Goal: Transaction & Acquisition: Purchase product/service

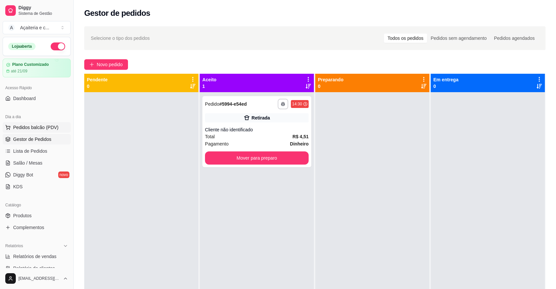
click at [47, 130] on button "Pedidos balcão (PDV)" at bounding box center [37, 127] width 68 height 11
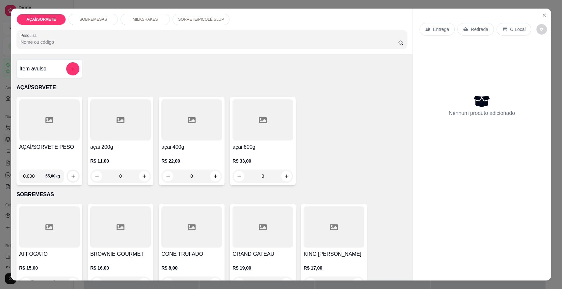
click at [108, 19] on div "SOBREMESAS" at bounding box center [92, 19] width 49 height 11
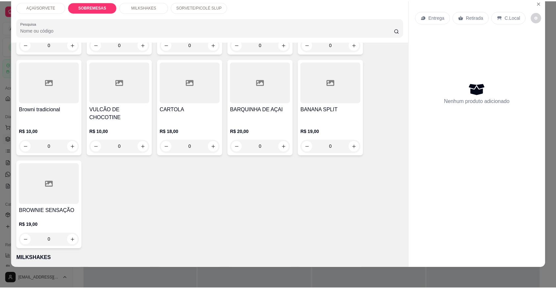
scroll to position [301, 0]
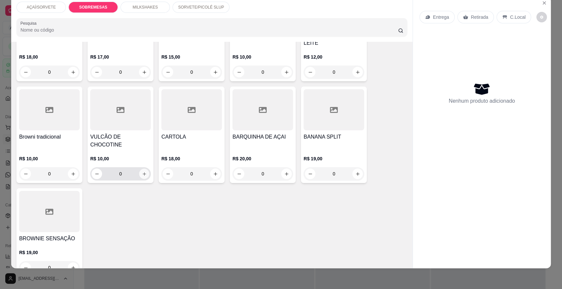
click at [142, 172] on icon "increase-product-quantity" at bounding box center [144, 174] width 5 height 5
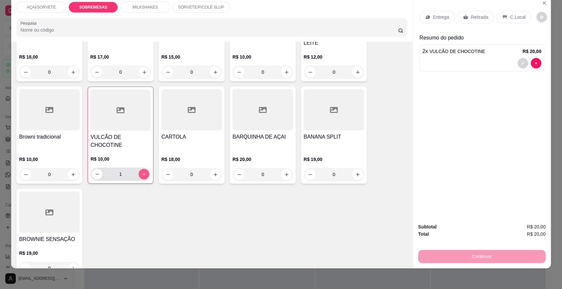
type input "2"
click at [439, 19] on p "Entrega" at bounding box center [441, 17] width 16 height 7
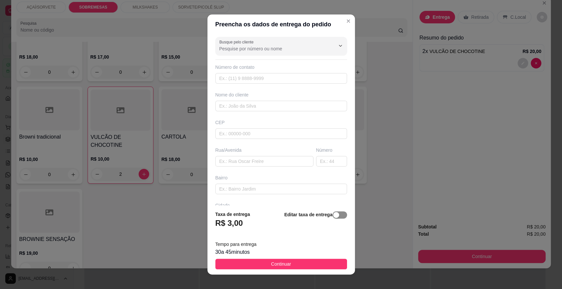
click at [333, 212] on span "button" at bounding box center [340, 214] width 14 height 7
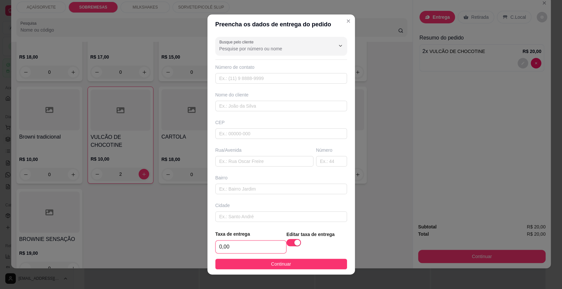
click at [267, 249] on input "0,00" at bounding box center [251, 247] width 70 height 13
type input "5,00"
click at [290, 262] on button "Continuar" at bounding box center [281, 264] width 132 height 11
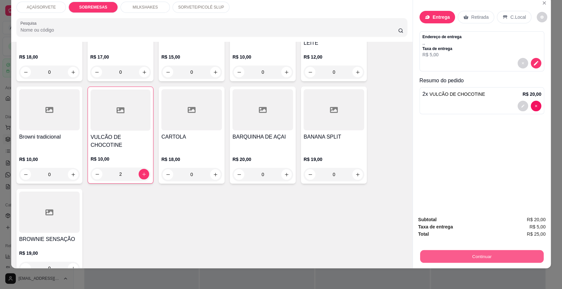
click at [439, 250] on button "Continuar" at bounding box center [481, 256] width 123 height 13
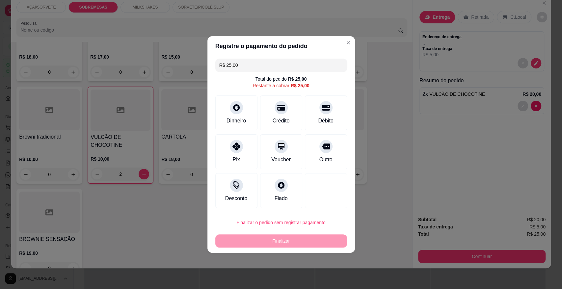
click at [258, 69] on input "R$ 25,00" at bounding box center [281, 65] width 124 height 13
click at [237, 107] on icon at bounding box center [236, 105] width 7 height 7
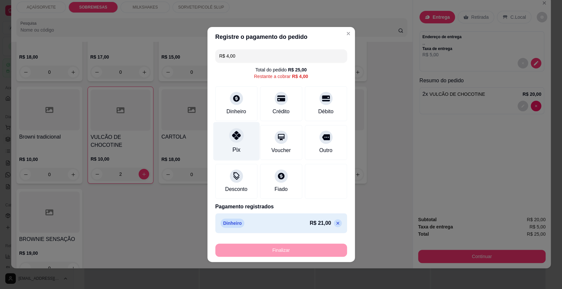
click at [245, 151] on div "Pix" at bounding box center [236, 141] width 46 height 39
type input "R$ 0,00"
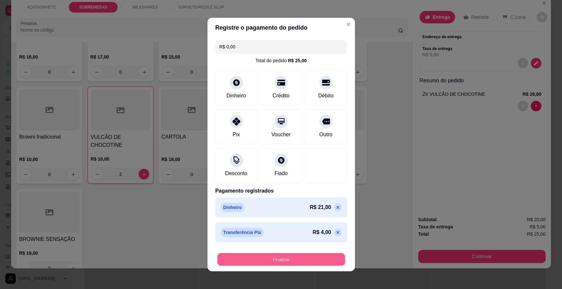
click at [293, 257] on button "Finalizar" at bounding box center [281, 259] width 128 height 13
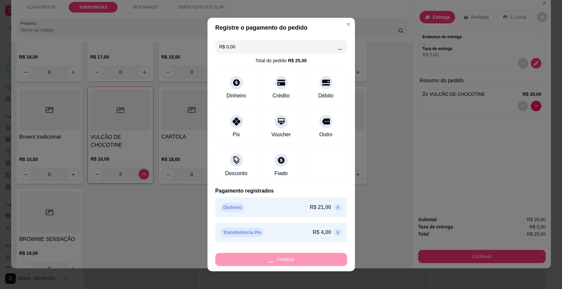
type input "0"
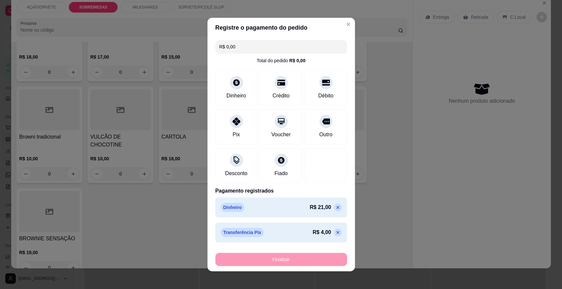
type input "-R$ 25,00"
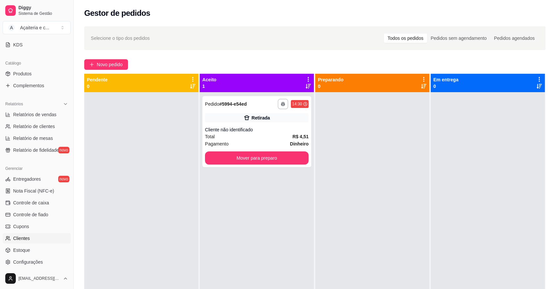
scroll to position [142, 0]
click at [40, 200] on span "Controle de caixa" at bounding box center [31, 202] width 36 height 7
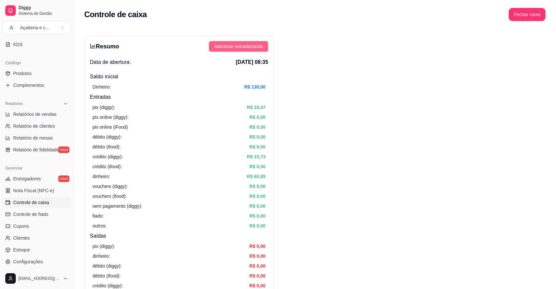
click at [250, 44] on span "Adicionar entrada/saída" at bounding box center [238, 46] width 49 height 7
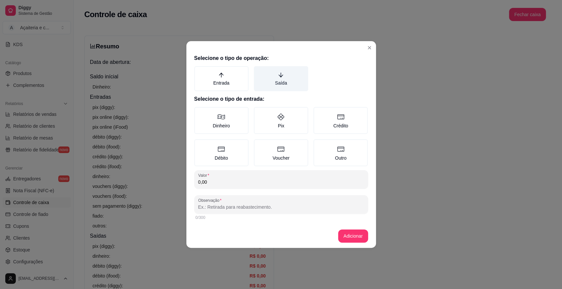
click at [306, 82] on label "Saída" at bounding box center [281, 78] width 54 height 25
click at [259, 71] on button "Saída" at bounding box center [256, 68] width 5 height 5
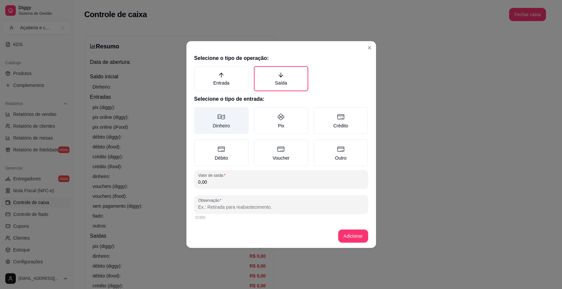
click at [232, 125] on label "Dinheiro" at bounding box center [221, 120] width 54 height 27
click at [199, 112] on button "Dinheiro" at bounding box center [196, 109] width 5 height 5
click at [240, 182] on input "0,00" at bounding box center [281, 182] width 166 height 7
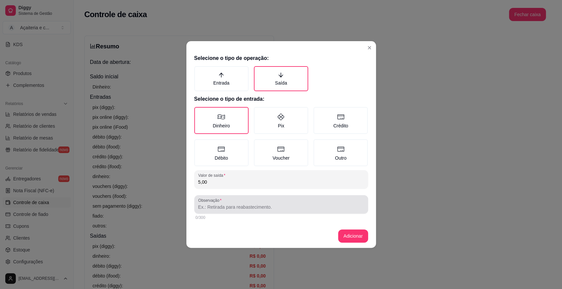
type input "5,00"
click at [253, 201] on div at bounding box center [281, 204] width 166 height 13
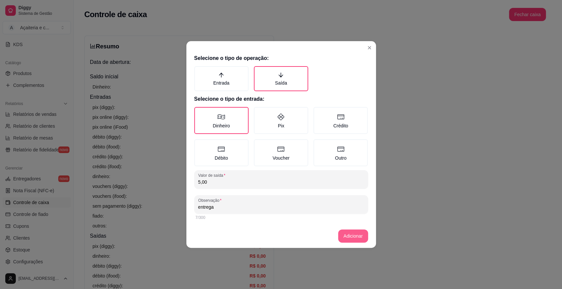
type input "entrega"
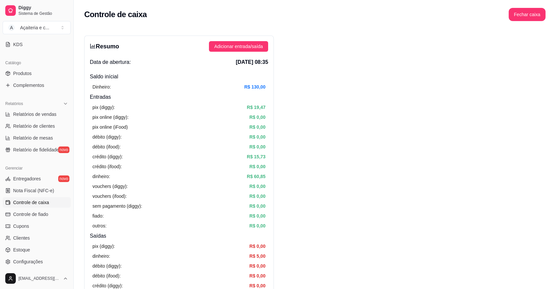
click at [209, 41] on button "Adicionar entrada/saída" at bounding box center [238, 46] width 59 height 11
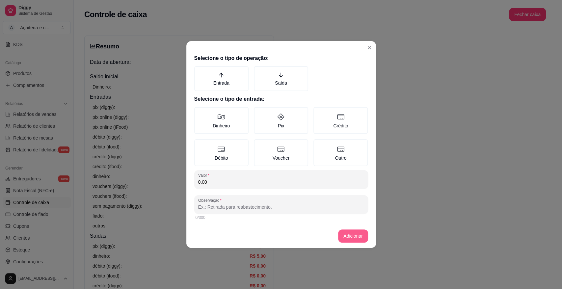
click at [209, 41] on button "Adicionar entrada/saída" at bounding box center [238, 46] width 59 height 11
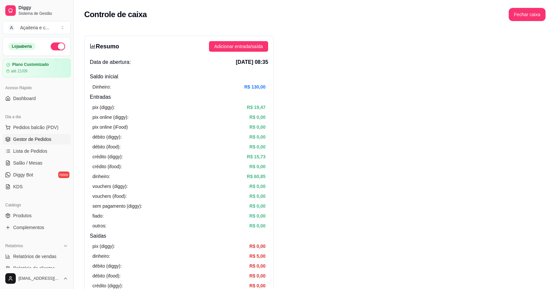
click at [43, 142] on span "Gestor de Pedidos" at bounding box center [32, 139] width 38 height 7
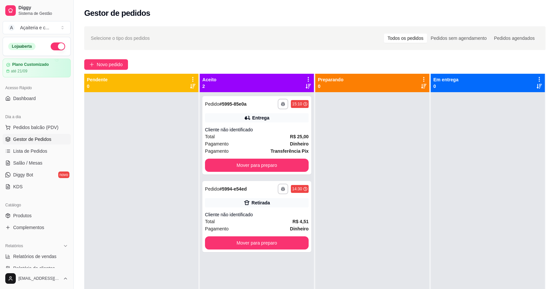
click at [43, 142] on span "Gestor de Pedidos" at bounding box center [32, 139] width 38 height 7
click at [17, 124] on span "Pedidos balcão (PDV)" at bounding box center [35, 127] width 45 height 7
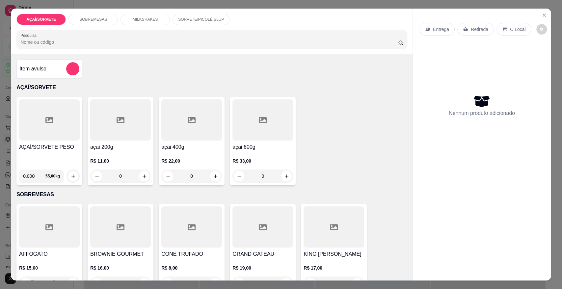
click at [51, 153] on div "AÇAÍ/SORVETE PESO" at bounding box center [49, 153] width 61 height 21
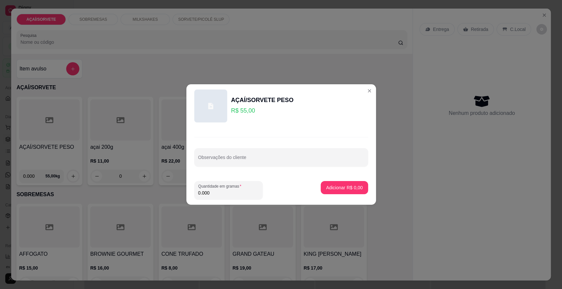
click at [216, 194] on input "0.000" at bounding box center [228, 193] width 61 height 7
type input "0.180"
click at [341, 187] on p "Adicionar R$ 9,90" at bounding box center [344, 187] width 37 height 7
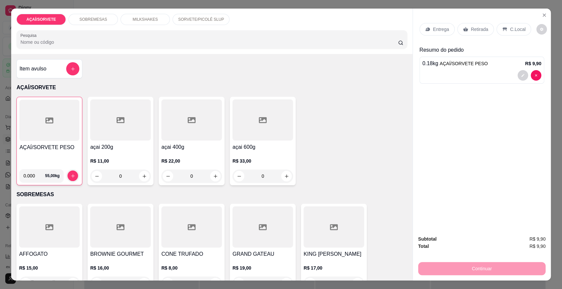
click at [471, 26] on p "Retirada" at bounding box center [479, 29] width 17 height 7
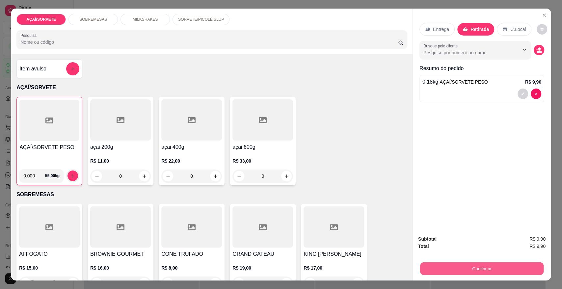
click at [492, 269] on button "Continuar" at bounding box center [481, 268] width 123 height 13
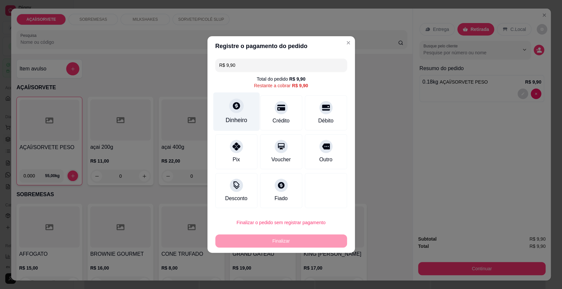
click at [238, 115] on div "Dinheiro" at bounding box center [236, 112] width 46 height 39
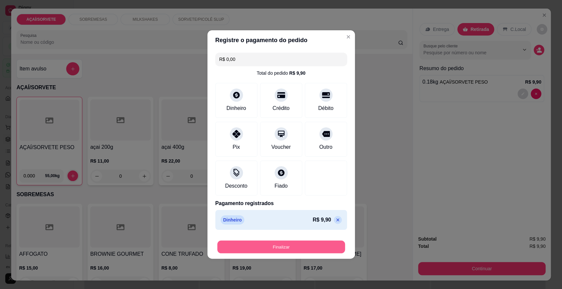
click at [303, 247] on button "Finalizar" at bounding box center [281, 247] width 128 height 13
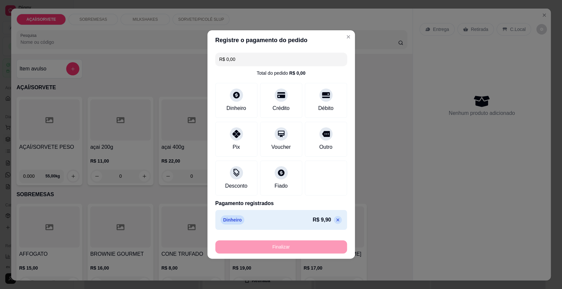
type input "-R$ 9,90"
